Goal: Information Seeking & Learning: Learn about a topic

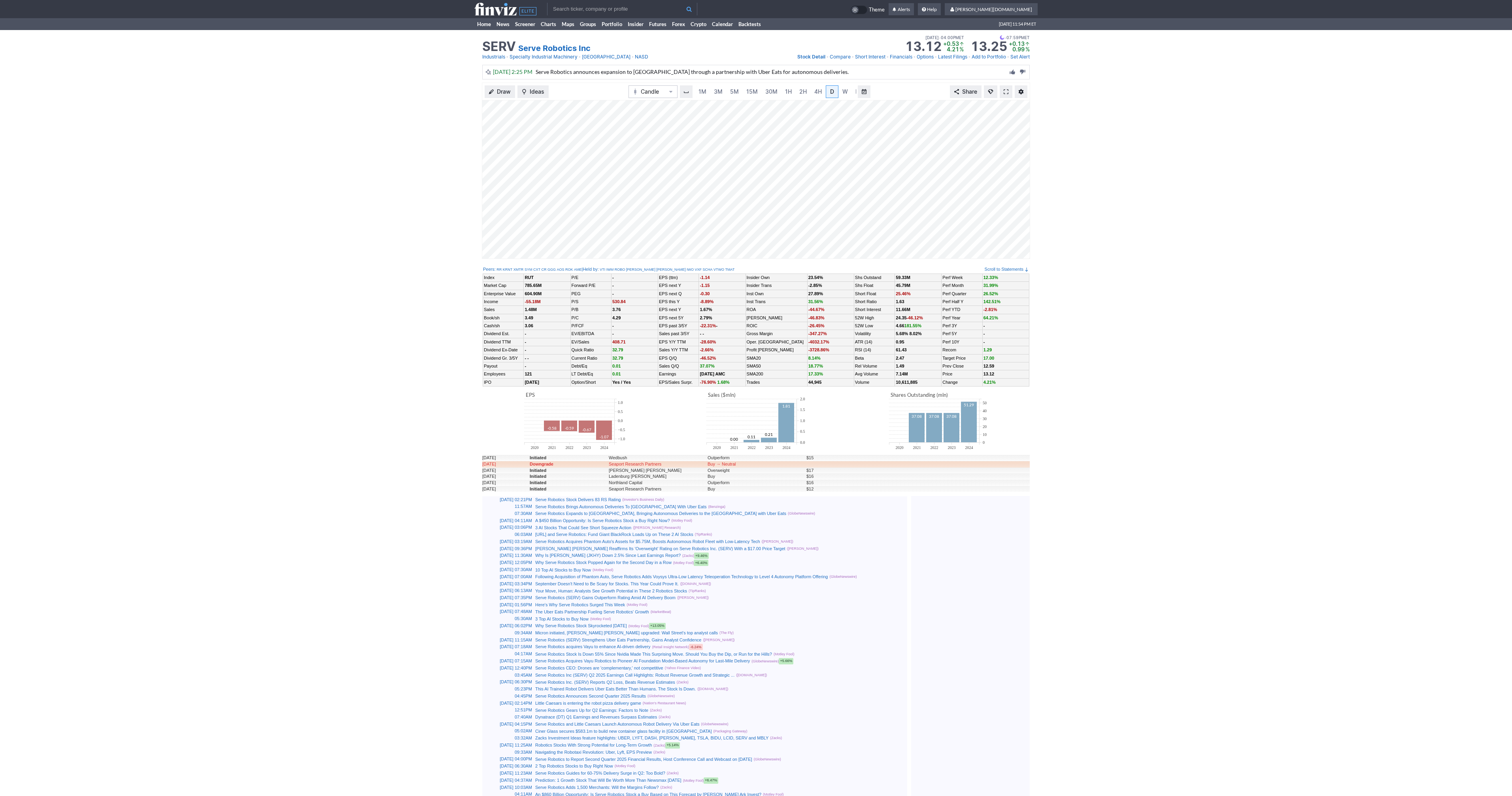
scroll to position [0, 8]
click at [1010, 88] on link at bounding box center [1006, 91] width 12 height 12
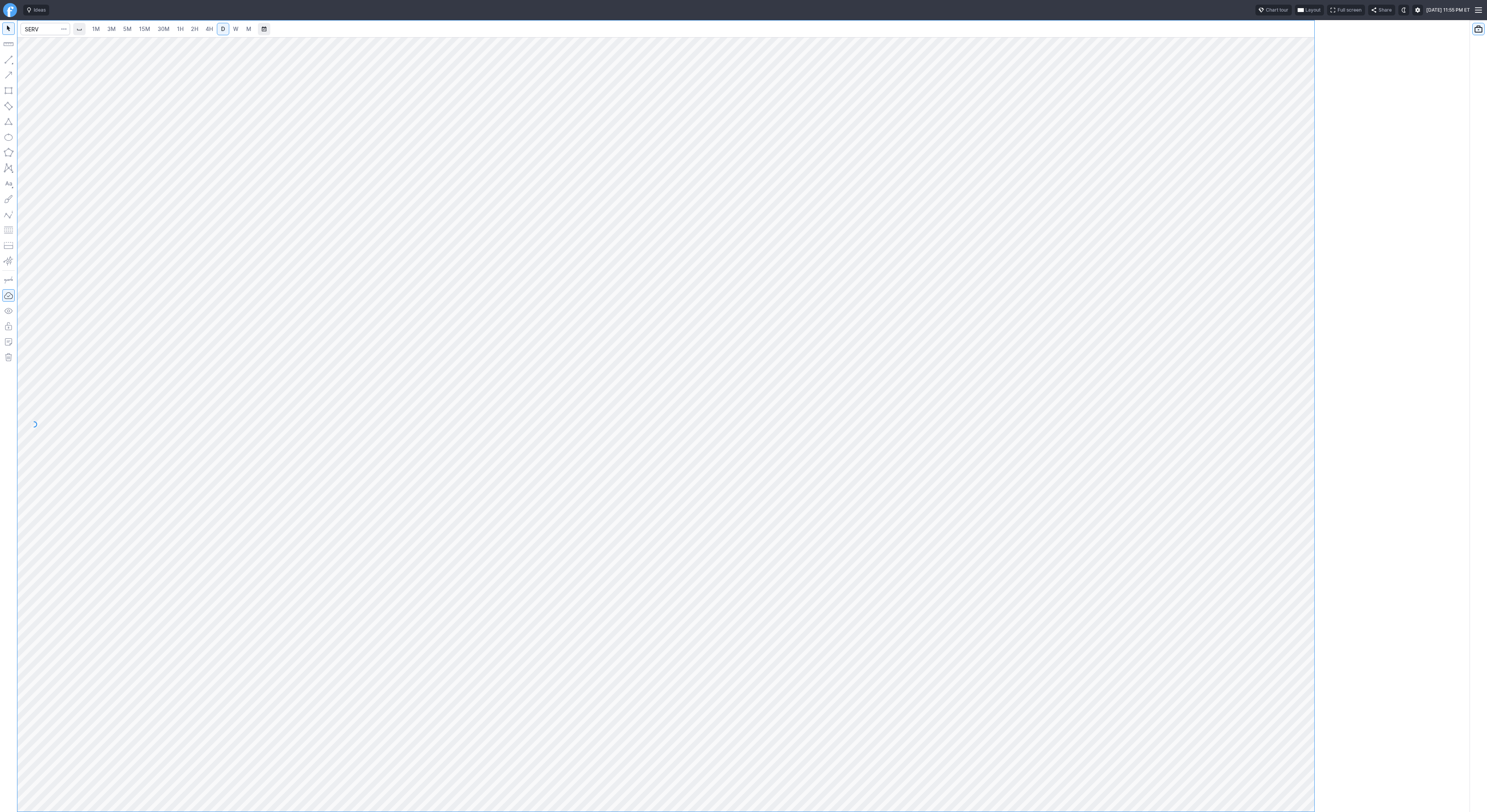
click at [377, 173] on div at bounding box center [666, 416] width 1297 height 791
click at [32, 27] on input "Search" at bounding box center [46, 29] width 50 height 12
type input "btcusd"
click at [54, 47] on span "@ BTCUSD Bitcoin / USD Crypto" at bounding box center [106, 46] width 159 height 6
drag, startPoint x: 1316, startPoint y: 194, endPoint x: 1310, endPoint y: 258, distance: 64.3
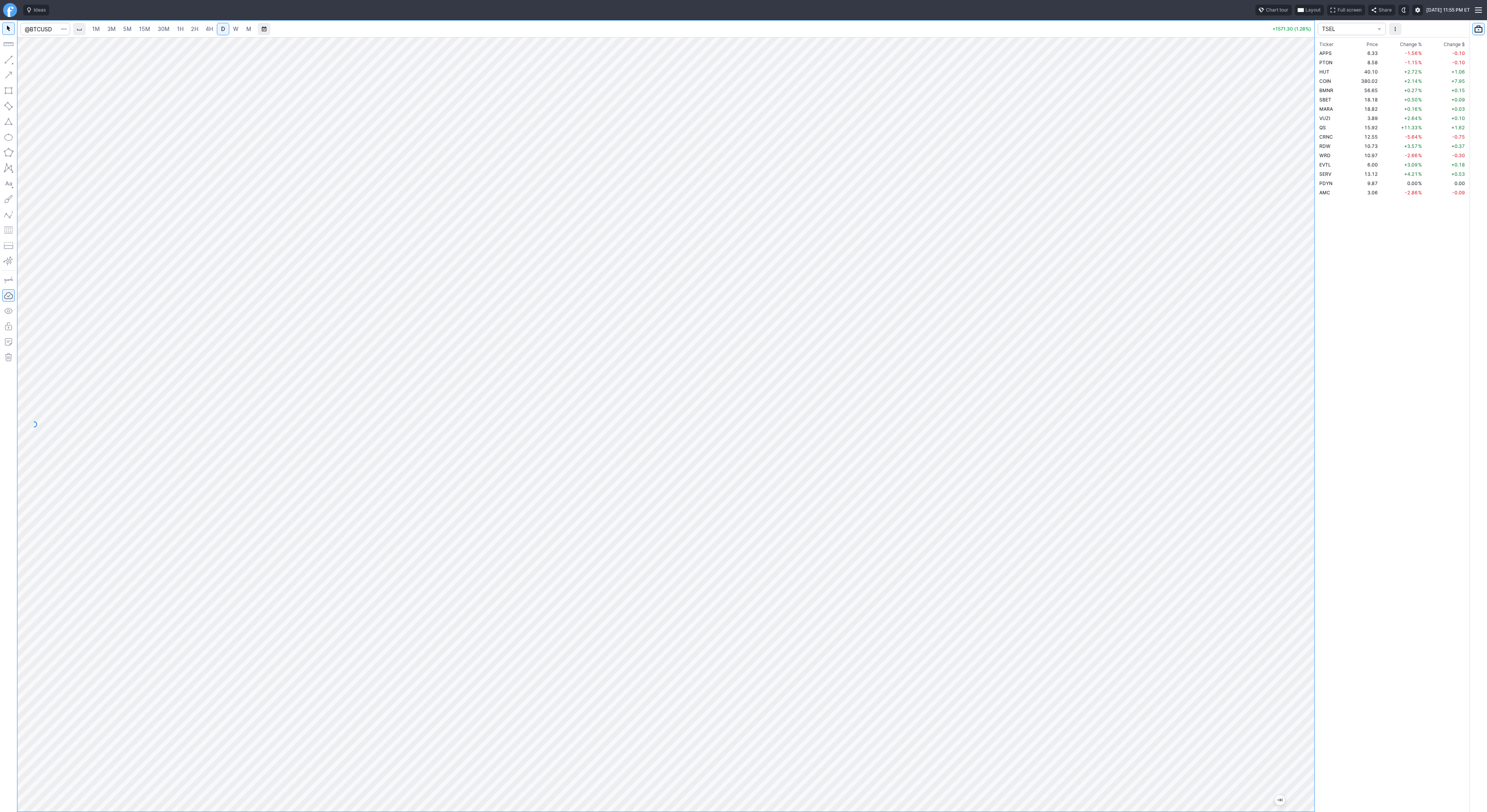
click at [1318, 271] on div "1M 3M 5M 15M 30M 1H 2H 4H D W M +1571.30 (1.28%) TSEL Ticker Price Chg.% Change…" at bounding box center [744, 416] width 1487 height 792
click at [54, 28] on input "Search" at bounding box center [46, 29] width 50 height 12
type input "eth"
click at [92, 145] on button "@ ETH USD Eth ereum / USD Crypto" at bounding box center [106, 143] width 163 height 11
click at [1294, 319] on div at bounding box center [666, 424] width 1297 height 774
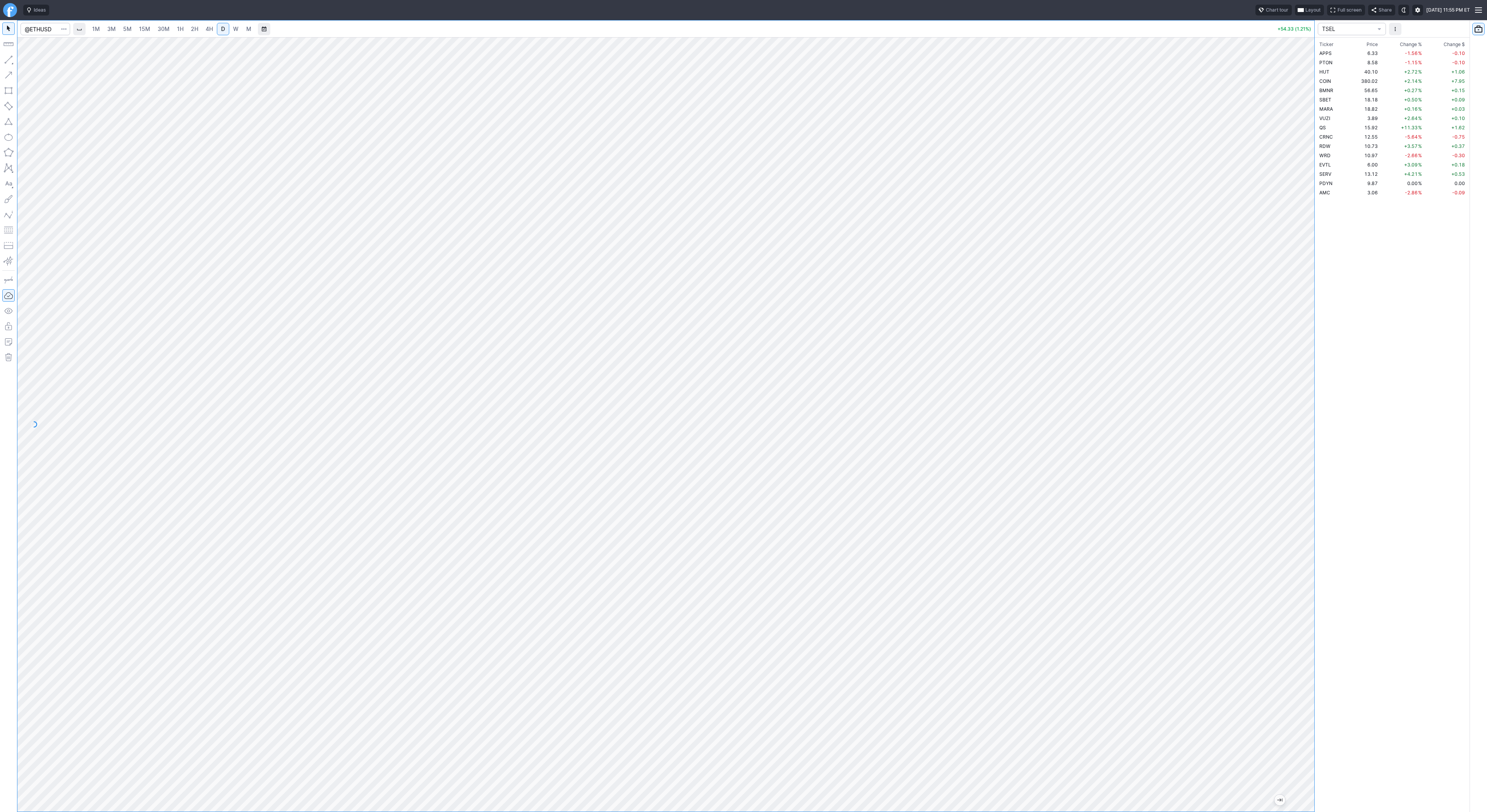
click at [185, 29] on link "1H" at bounding box center [180, 29] width 13 height 12
click at [194, 29] on span "2H" at bounding box center [195, 28] width 8 height 6
click at [212, 29] on link "4H" at bounding box center [209, 29] width 14 height 12
drag, startPoint x: 1343, startPoint y: 339, endPoint x: 1302, endPoint y: 302, distance: 55.2
click at [1338, 340] on div "1M 3M 5M 15M 30M 1H 2H 4H D W M +54.33 (1.21%) TSEL Ticker Price Chg.% Change %…" at bounding box center [744, 416] width 1487 height 792
